Goal: Information Seeking & Learning: Check status

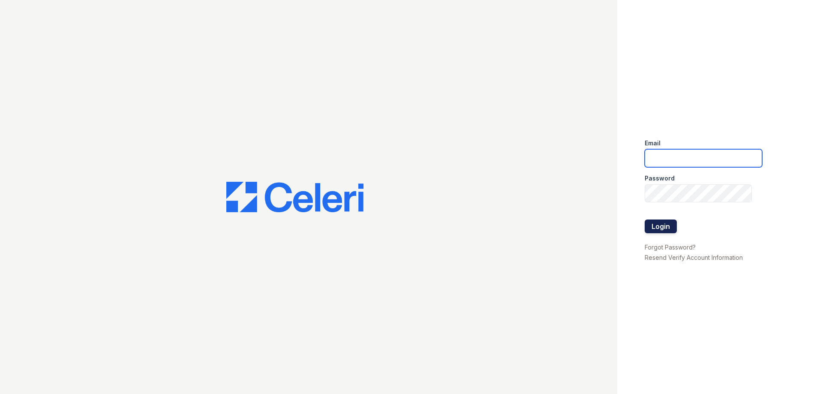
type input "[EMAIL_ADDRESS][DOMAIN_NAME]"
click at [657, 224] on button "Login" at bounding box center [660, 226] width 32 height 14
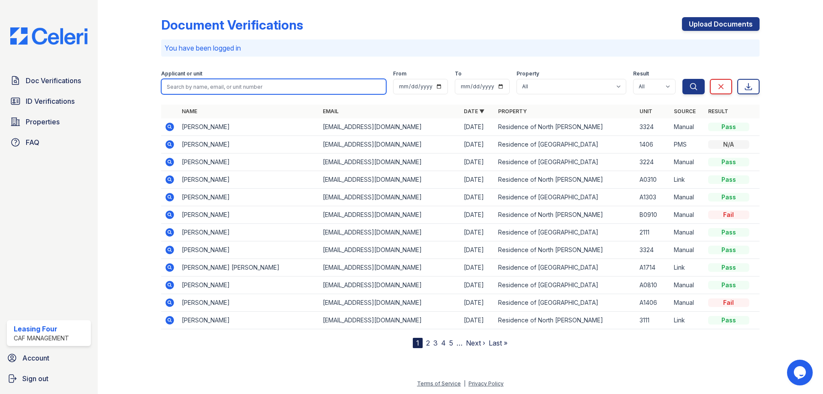
click at [215, 90] on input "search" at bounding box center [273, 86] width 225 height 15
type input "carlos campos"
click at [682, 79] on button "Search" at bounding box center [693, 86] width 22 height 15
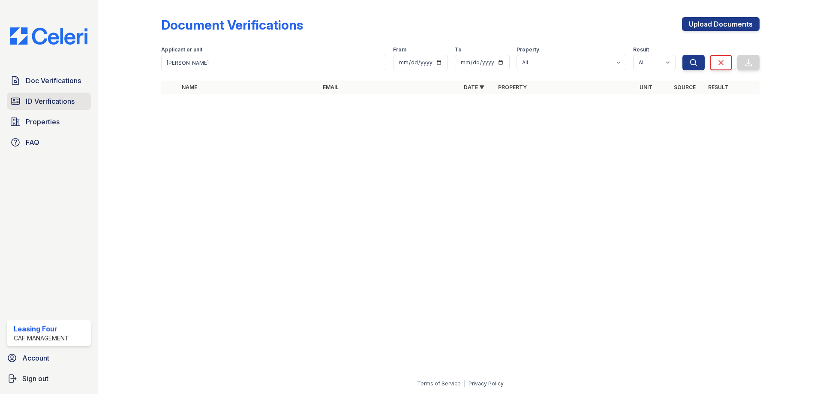
click at [43, 102] on span "ID Verifications" at bounding box center [50, 101] width 49 height 10
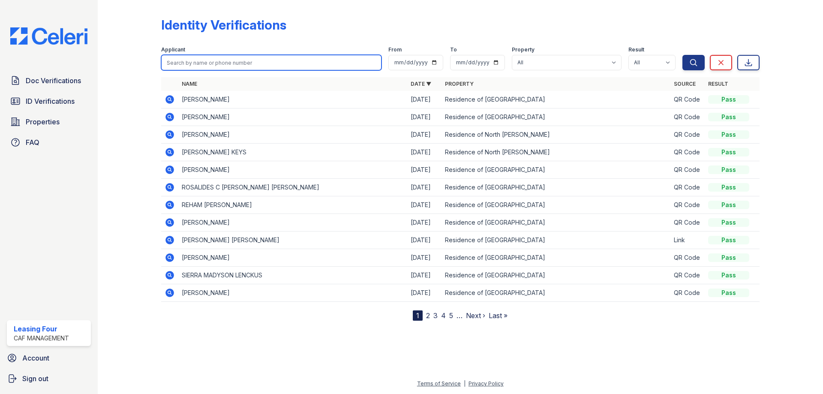
click at [234, 65] on input "search" at bounding box center [271, 62] width 220 height 15
type input "carlos campos"
click at [682, 55] on button "Search" at bounding box center [693, 62] width 22 height 15
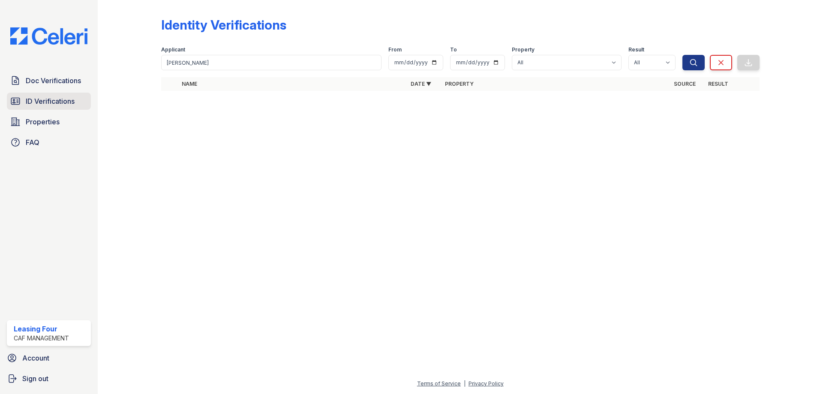
click at [35, 97] on span "ID Verifications" at bounding box center [50, 101] width 49 height 10
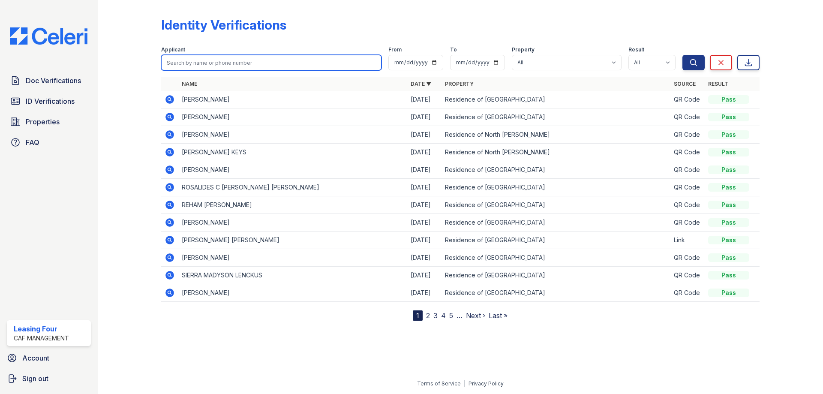
click at [219, 60] on input "search" at bounding box center [271, 62] width 220 height 15
type input "Carlos Campos"
click at [682, 55] on button "Search" at bounding box center [693, 62] width 22 height 15
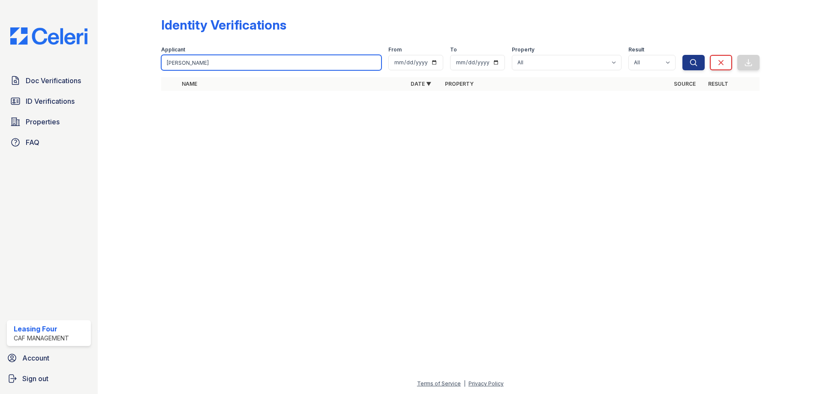
click at [219, 60] on input "Carlos Campos" at bounding box center [271, 62] width 220 height 15
type input "CARLOS"
click at [682, 55] on button "Search" at bounding box center [693, 62] width 22 height 15
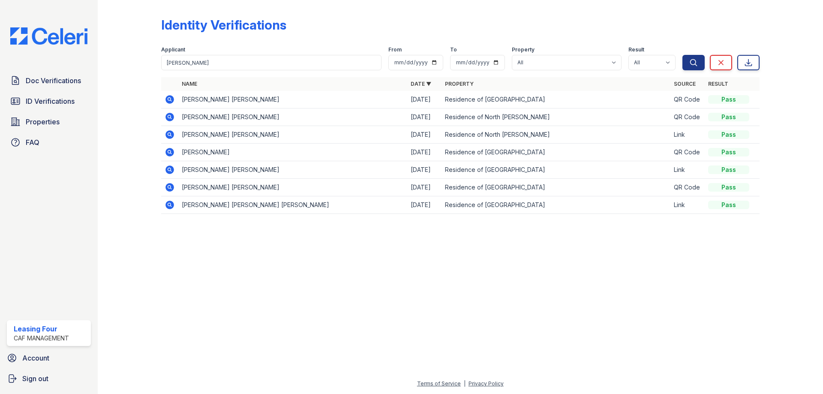
click at [169, 100] on icon at bounding box center [169, 99] width 2 height 2
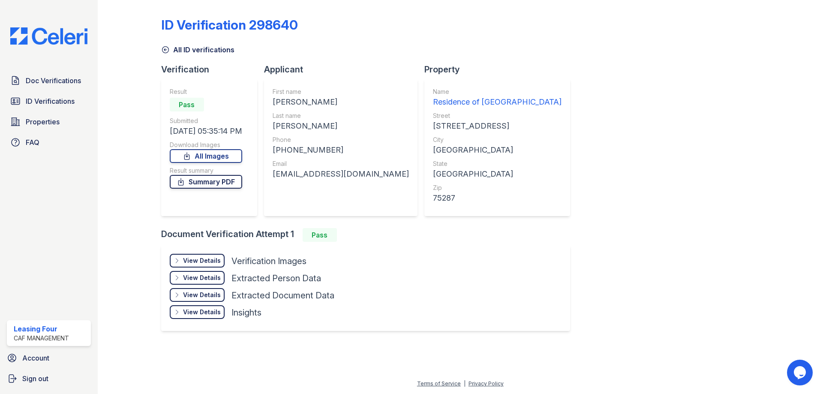
click at [211, 177] on link "Summary PDF" at bounding box center [206, 182] width 72 height 14
click at [54, 101] on span "ID Verifications" at bounding box center [50, 101] width 49 height 10
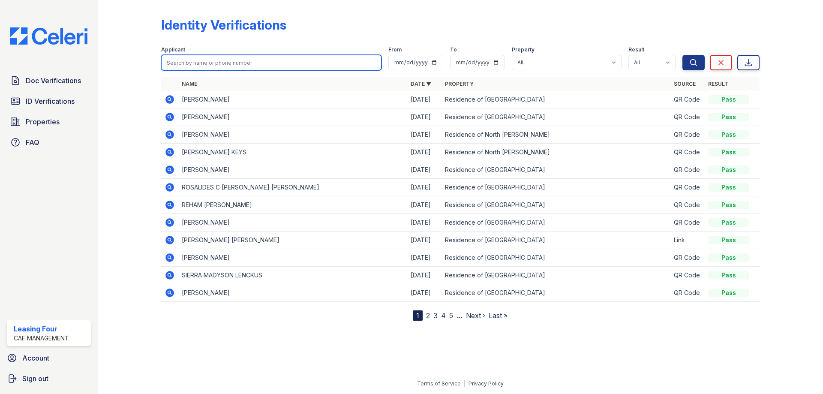
click at [251, 63] on input "search" at bounding box center [271, 62] width 220 height 15
type input "[PERSON_NAME]"
click at [682, 55] on button "Search" at bounding box center [693, 62] width 22 height 15
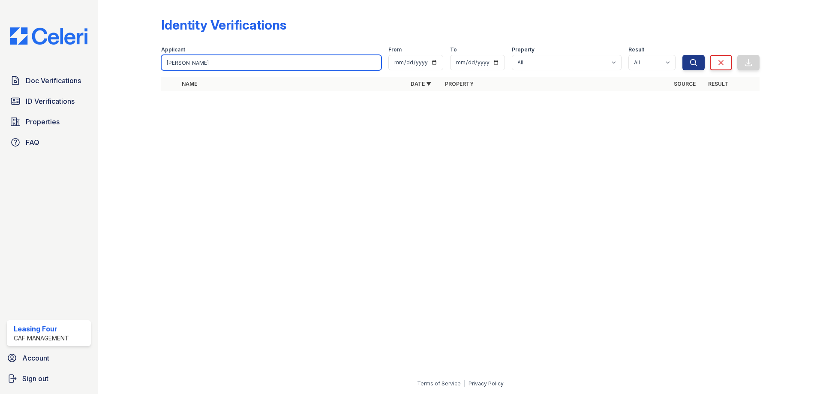
click at [249, 63] on input "jevell parks" at bounding box center [271, 62] width 220 height 15
type input "JEVELL"
click at [682, 55] on button "Search" at bounding box center [693, 62] width 22 height 15
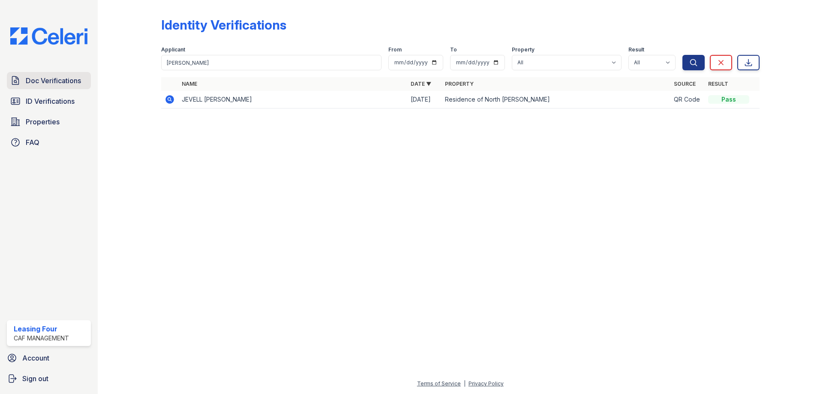
click at [51, 88] on link "Doc Verifications" at bounding box center [49, 80] width 84 height 17
